Goal: Information Seeking & Learning: Learn about a topic

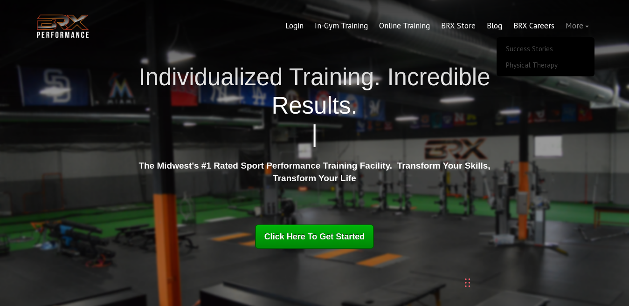
click at [587, 15] on link "More" at bounding box center [577, 26] width 34 height 22
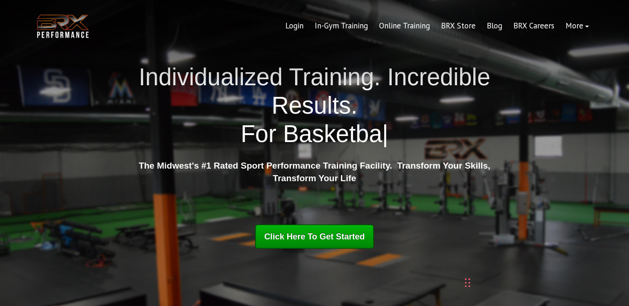
click at [535, 44] on div "BRX Transparent Logo-2 Login In-Gym Training Online Training BRX Store Blog BRX…" at bounding box center [314, 26] width 629 height 52
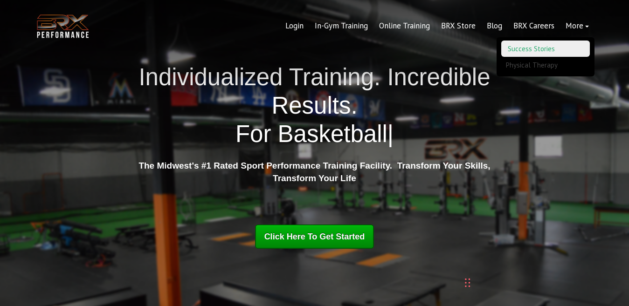
click at [540, 47] on link "Success Stories" at bounding box center [545, 49] width 89 height 16
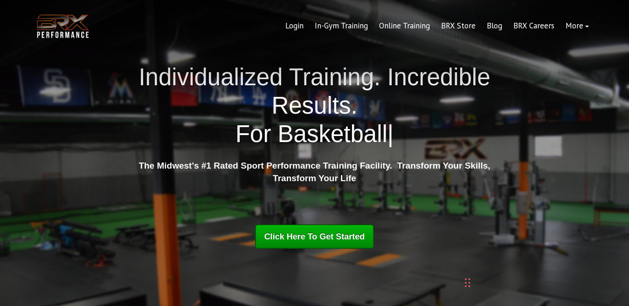
drag, startPoint x: 540, startPoint y: 47, endPoint x: 277, endPoint y: 1, distance: 266.8
click at [426, 45] on div "BRX Transparent Logo-2 Login In-Gym Training Online Training BRX Store Blog BRX…" at bounding box center [314, 26] width 629 height 52
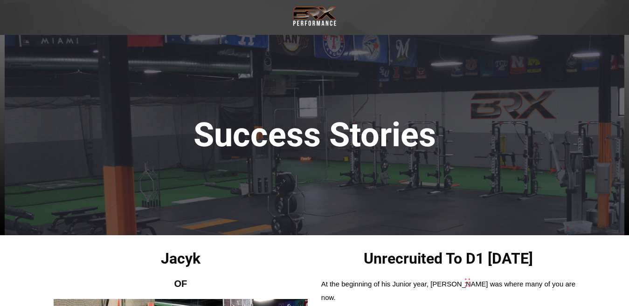
drag, startPoint x: 91, startPoint y: 241, endPoint x: 355, endPoint y: 190, distance: 268.8
